Goal: Navigation & Orientation: Find specific page/section

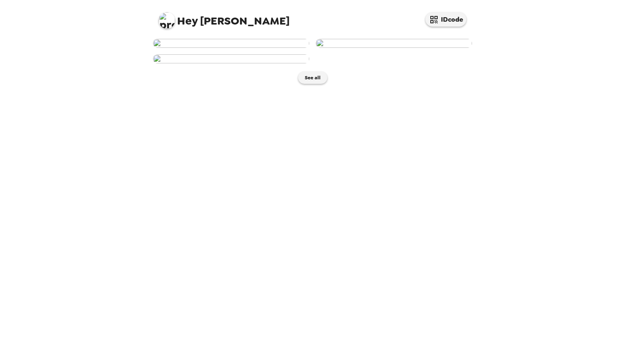
click at [275, 63] on img at bounding box center [231, 58] width 156 height 9
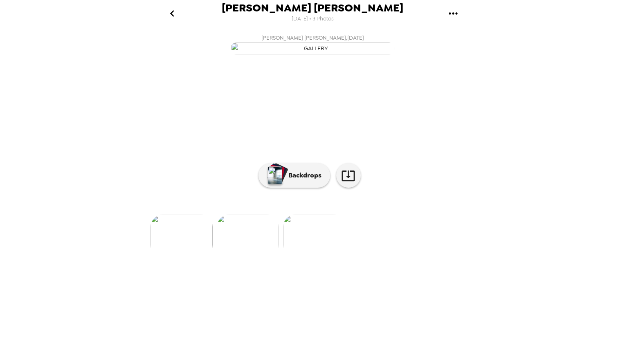
scroll to position [12, 0]
click at [189, 257] on img at bounding box center [182, 236] width 62 height 43
click at [347, 183] on icon at bounding box center [348, 176] width 14 height 14
click at [450, 257] on img at bounding box center [445, 236] width 62 height 43
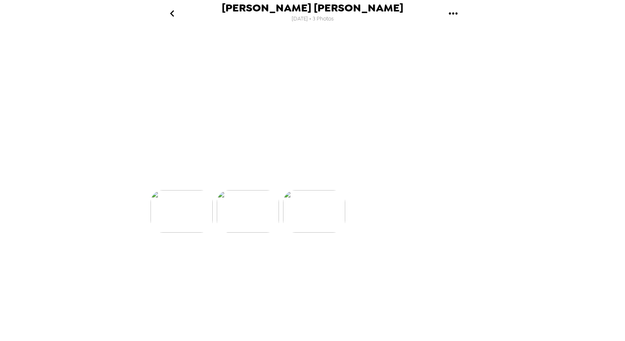
scroll to position [0, 133]
click at [170, 13] on icon "go back" at bounding box center [172, 13] width 4 height 7
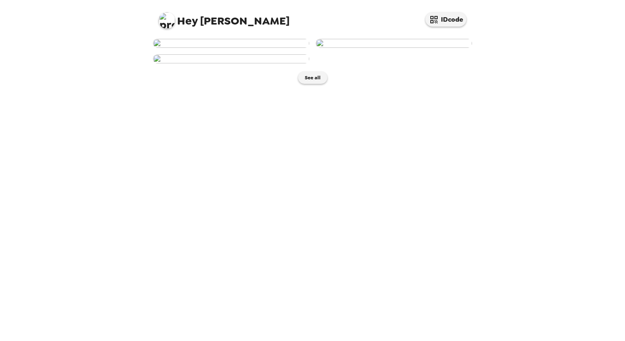
click at [164, 20] on img at bounding box center [167, 20] width 16 height 16
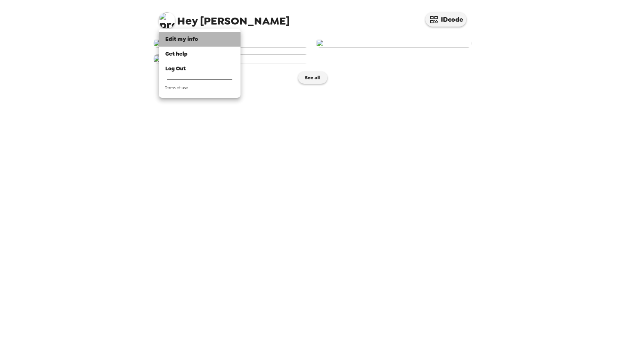
click at [184, 43] on div "Edit my info" at bounding box center [199, 39] width 69 height 8
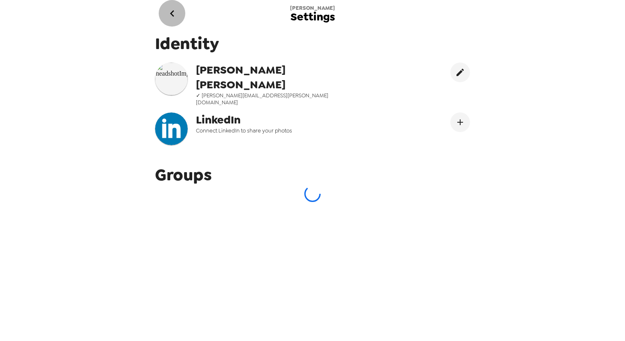
click at [171, 15] on icon "go back" at bounding box center [172, 13] width 13 height 13
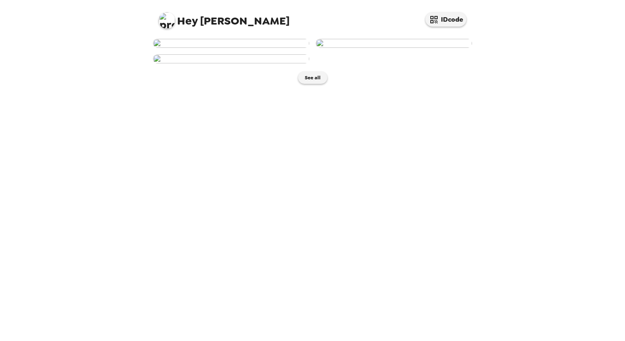
click at [164, 24] on img at bounding box center [167, 20] width 16 height 16
click at [118, 66] on div at bounding box center [312, 170] width 625 height 341
click at [281, 63] on img at bounding box center [231, 58] width 156 height 9
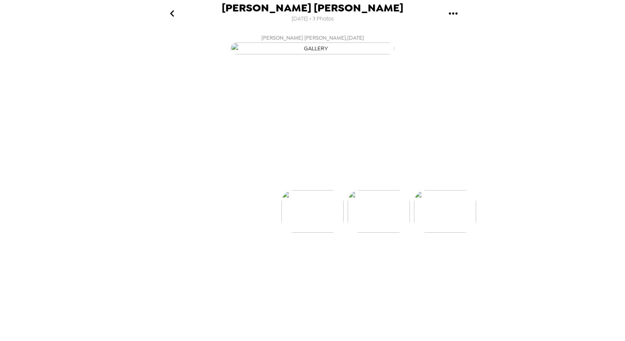
scroll to position [0, 131]
click at [175, 15] on icon "go back" at bounding box center [172, 13] width 13 height 13
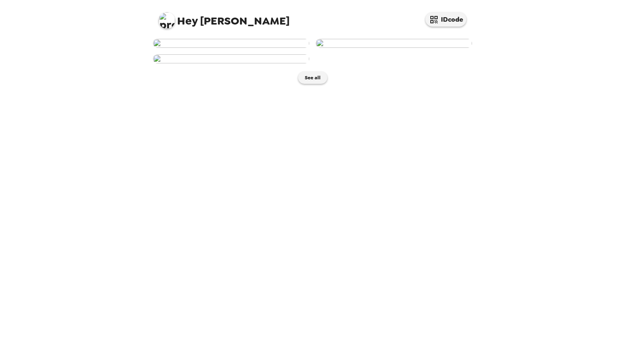
scroll to position [119, 0]
click at [311, 84] on button "See all" at bounding box center [312, 78] width 29 height 12
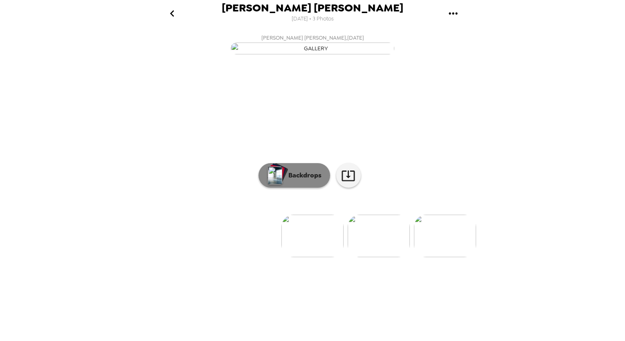
click at [284, 180] on p "Backdrops" at bounding box center [302, 176] width 37 height 10
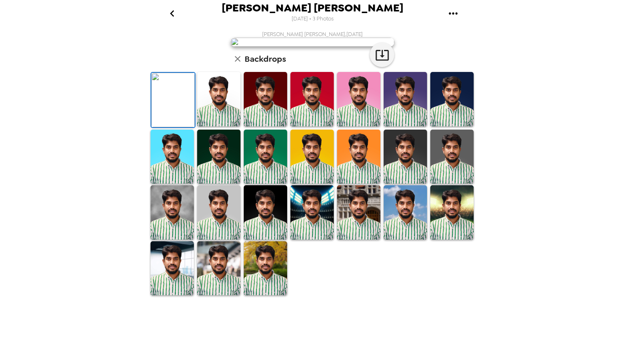
scroll to position [150, 0]
click at [270, 296] on img at bounding box center [265, 268] width 43 height 54
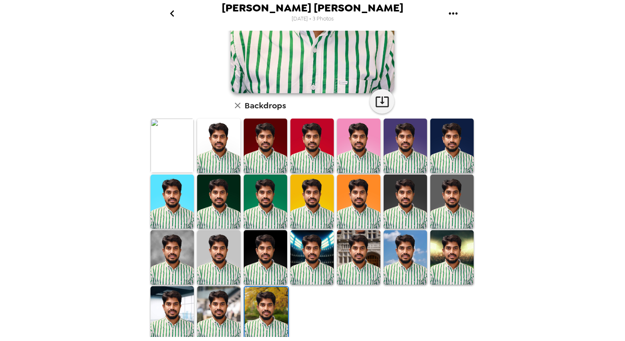
scroll to position [150, 0]
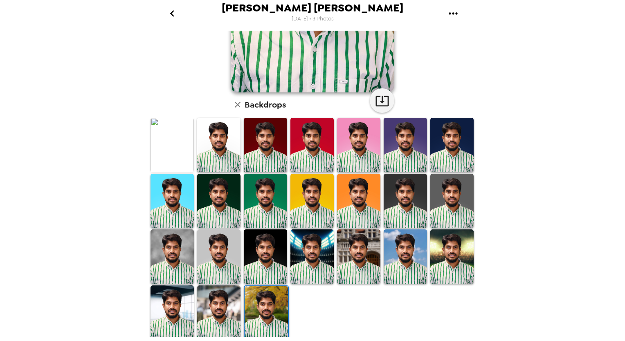
click at [270, 315] on img at bounding box center [266, 313] width 43 height 54
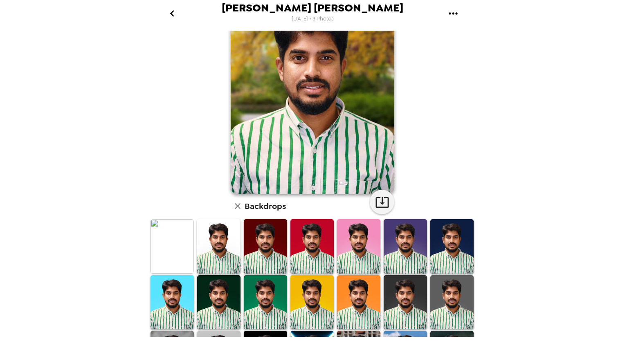
scroll to position [0, 0]
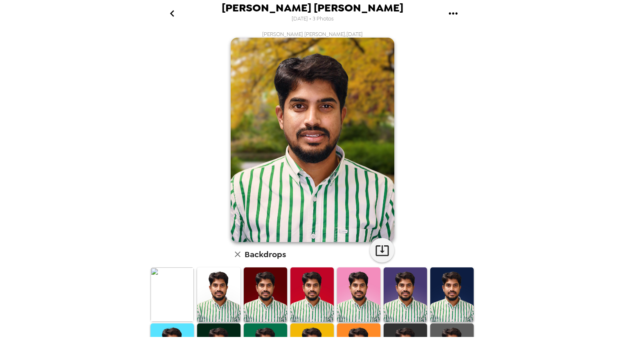
click at [555, 129] on div "Harish Kumar Ramakrishna 10/2/2025 • 3 Photos Harish Kumar Ramakrishna , 09-25-…" at bounding box center [312, 170] width 625 height 341
click at [393, 306] on img at bounding box center [405, 295] width 43 height 54
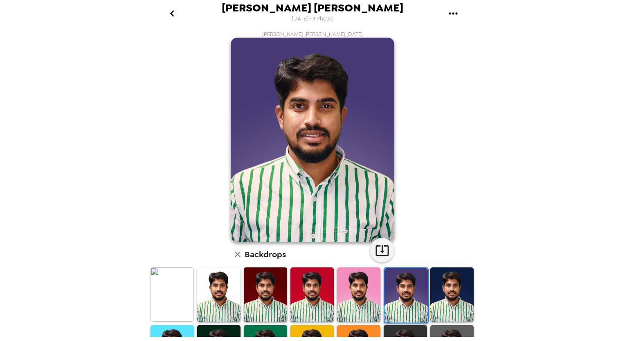
click at [411, 292] on img at bounding box center [406, 295] width 43 height 54
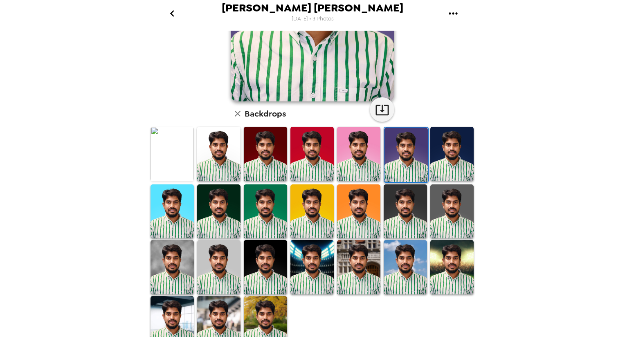
scroll to position [150, 0]
